Goal: Information Seeking & Learning: Learn about a topic

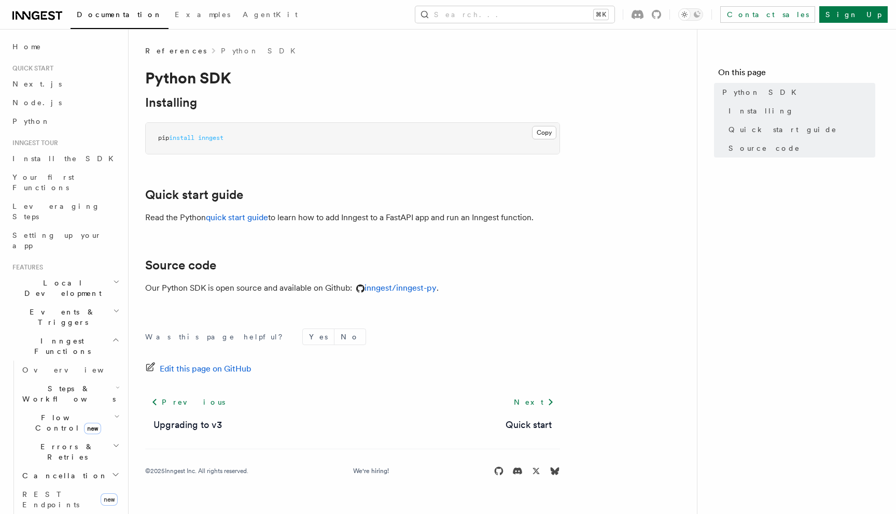
click at [78, 379] on h2 "Steps & Workflows" at bounding box center [70, 393] width 104 height 29
click at [52, 413] on span "Flow Control new" at bounding box center [66, 423] width 96 height 21
click at [52, 437] on link "Overview" at bounding box center [75, 446] width 94 height 19
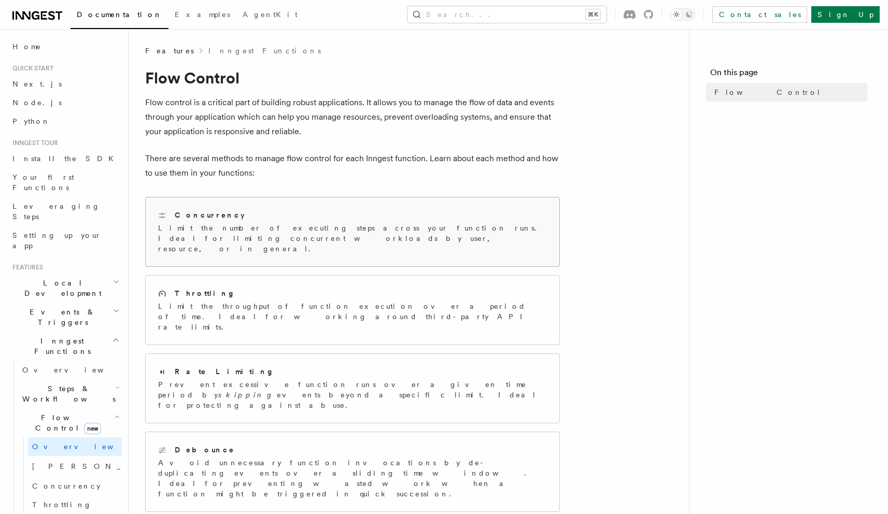
click at [229, 210] on div "Concurrency" at bounding box center [352, 215] width 389 height 11
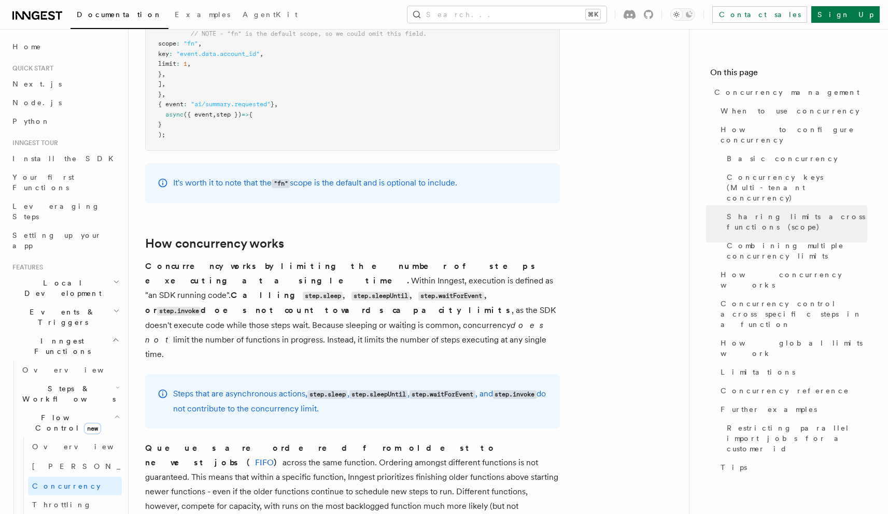
scroll to position [1973, 0]
click at [68, 379] on h2 "Steps & Workflows" at bounding box center [70, 393] width 104 height 29
click at [69, 432] on span "Function steps" at bounding box center [72, 436] width 80 height 8
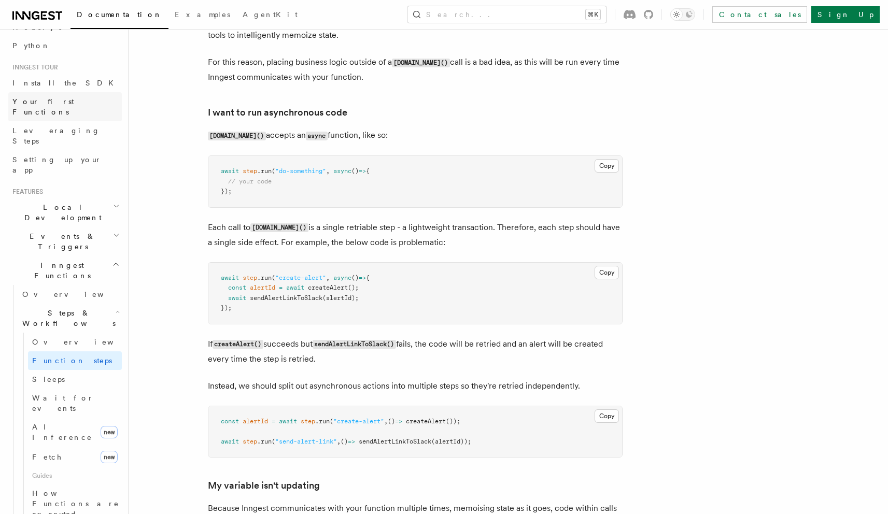
scroll to position [73, 0]
click at [86, 230] on h2 "Events & Triggers" at bounding box center [65, 244] width 114 height 29
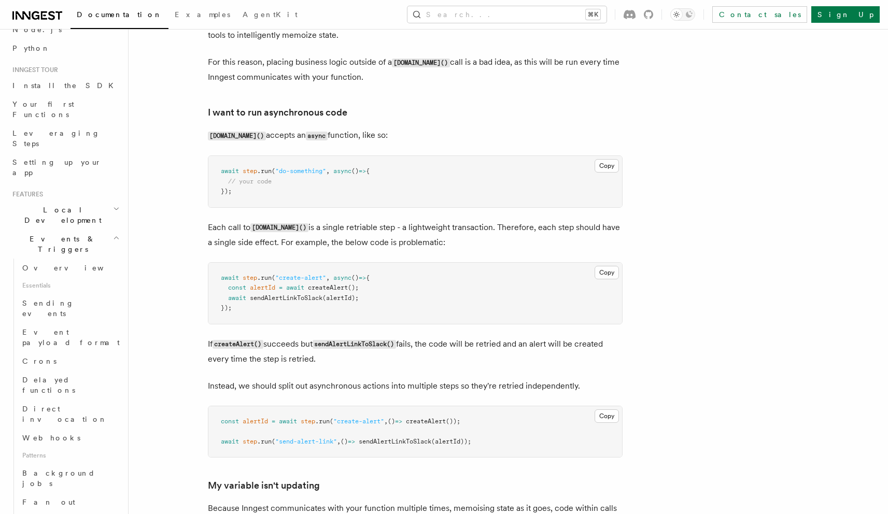
click at [87, 230] on h2 "Events & Triggers" at bounding box center [65, 244] width 114 height 29
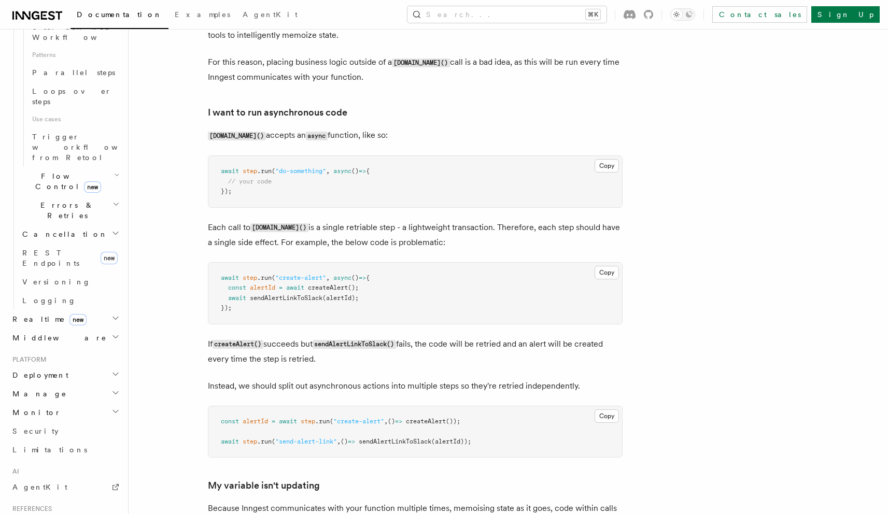
scroll to position [616, 0]
